Goal: Transaction & Acquisition: Purchase product/service

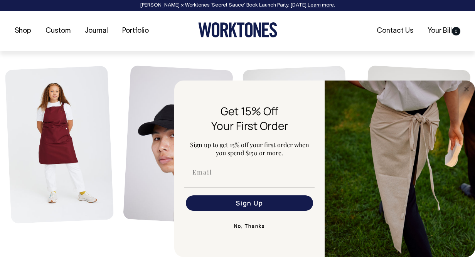
scroll to position [333, 0]
click at [255, 228] on button "No, Thanks" at bounding box center [249, 226] width 130 height 15
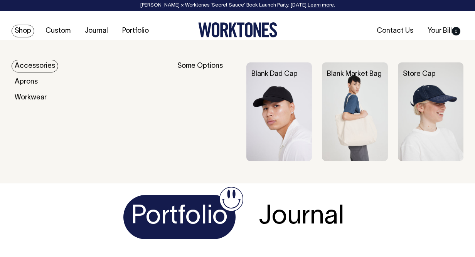
scroll to position [1039, 0]
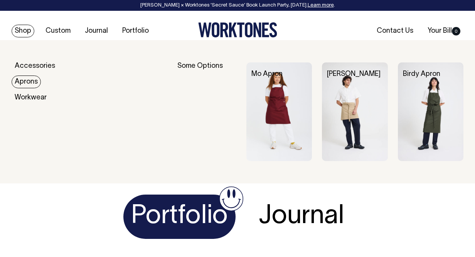
click at [27, 83] on link "Aprons" at bounding box center [26, 82] width 29 height 13
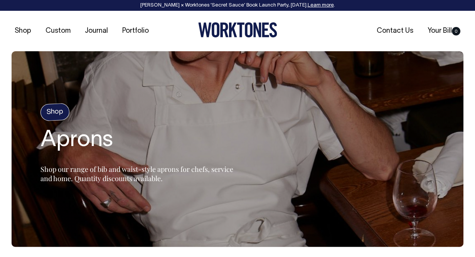
click at [56, 114] on h4 "Shop" at bounding box center [55, 112] width 30 height 18
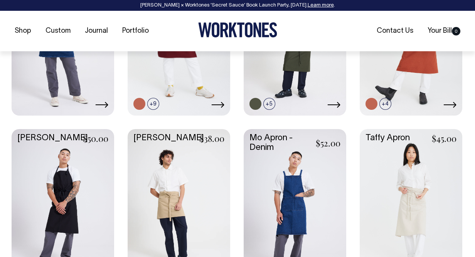
scroll to position [485, 0]
